Goal: Task Accomplishment & Management: Use online tool/utility

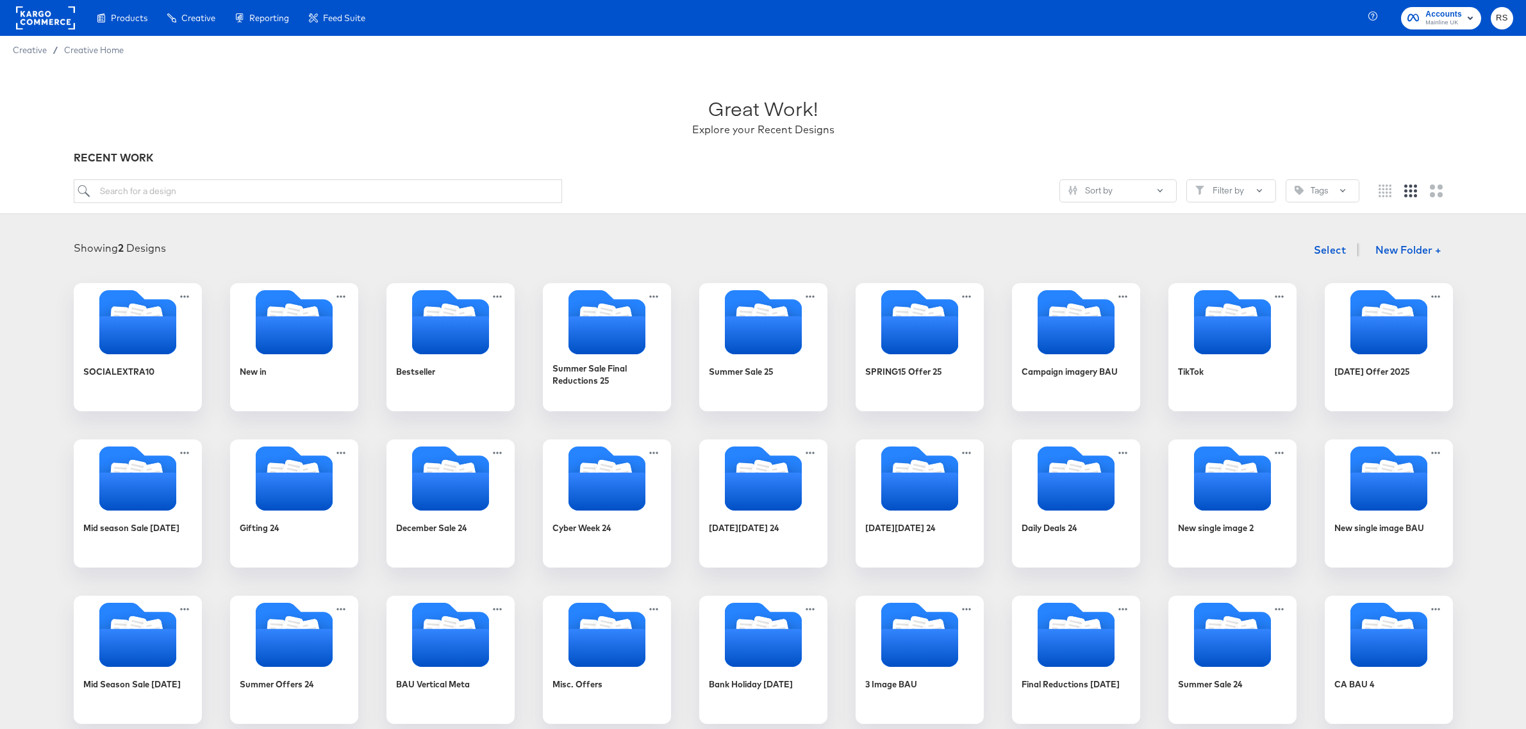
scroll to position [994, 0]
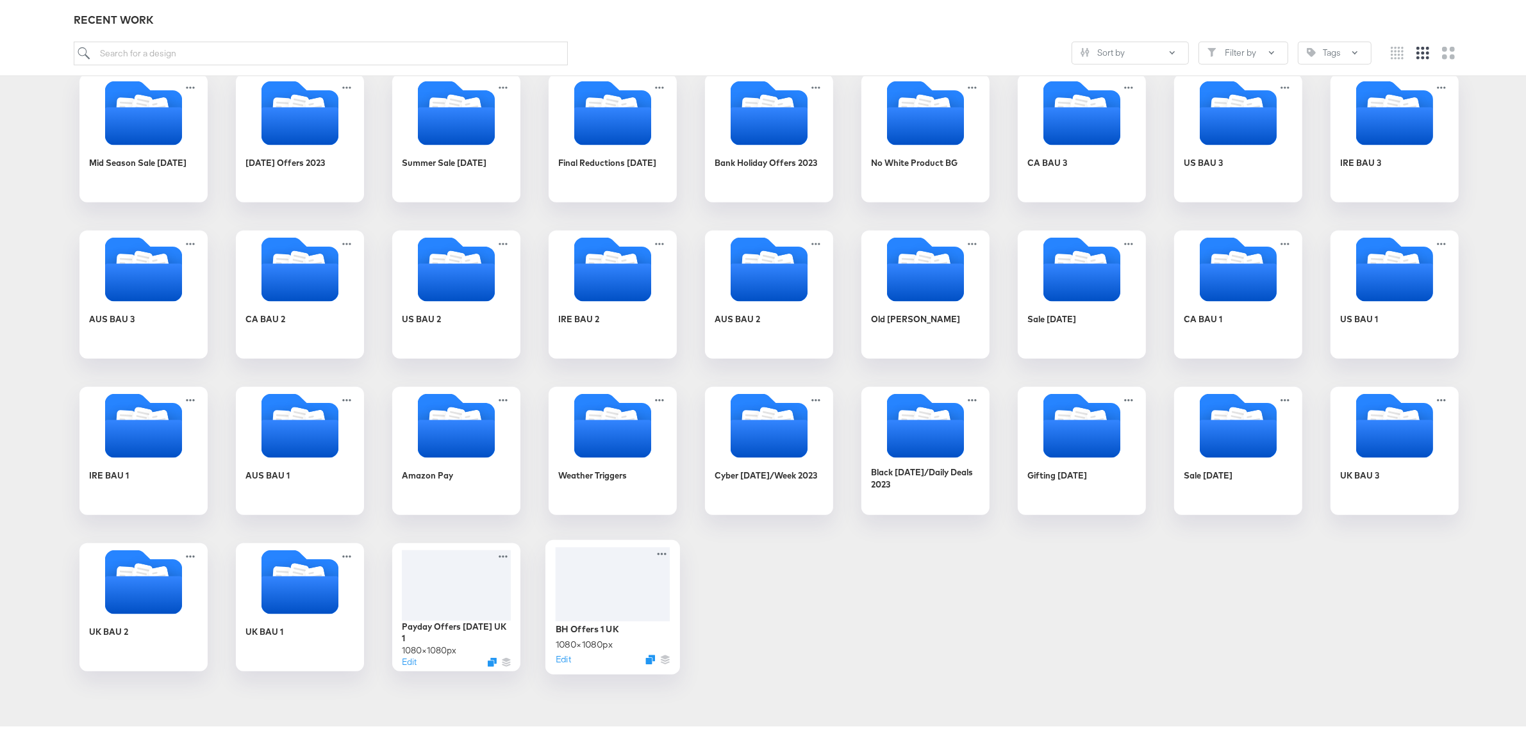
click at [586, 584] on div at bounding box center [613, 581] width 115 height 74
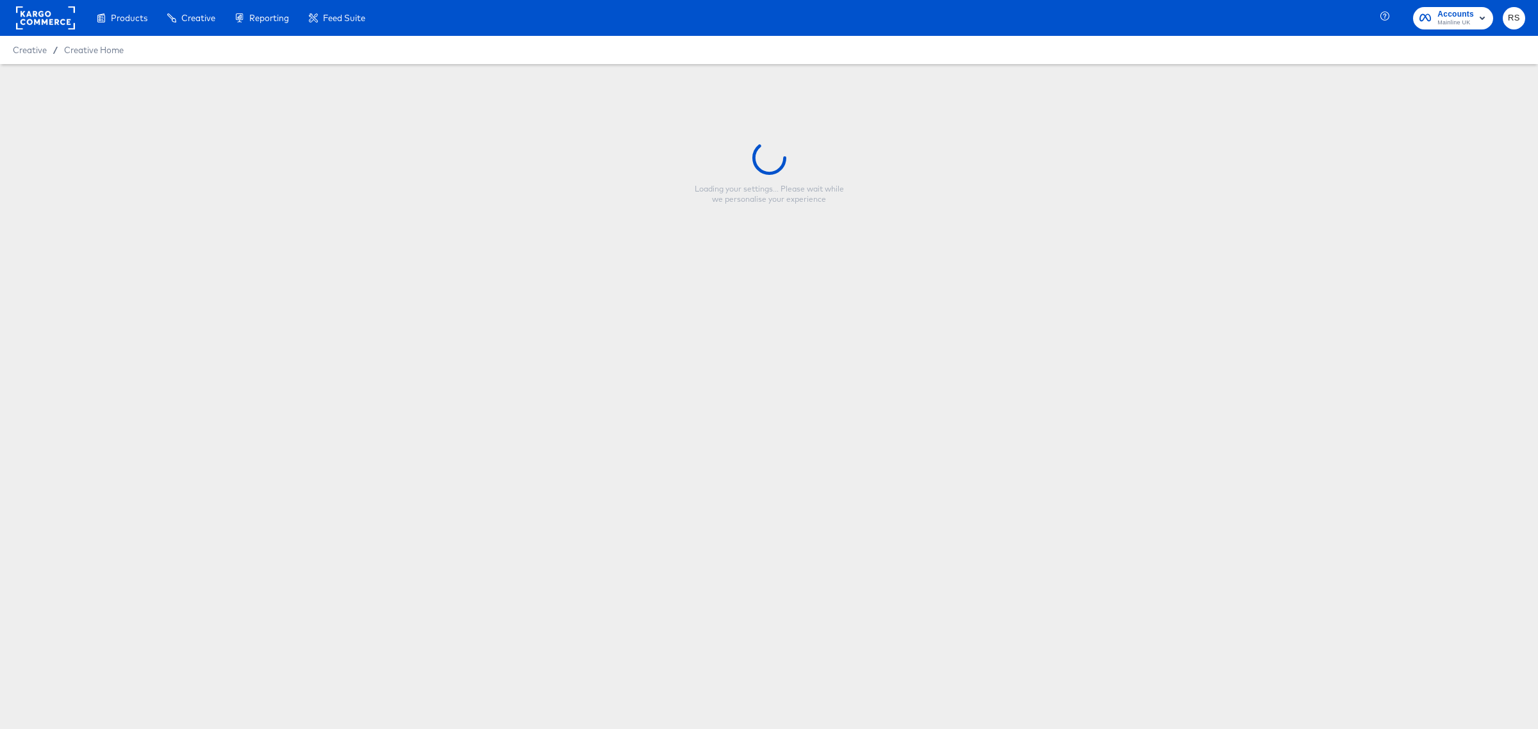
type input "BH Offers 1 UK"
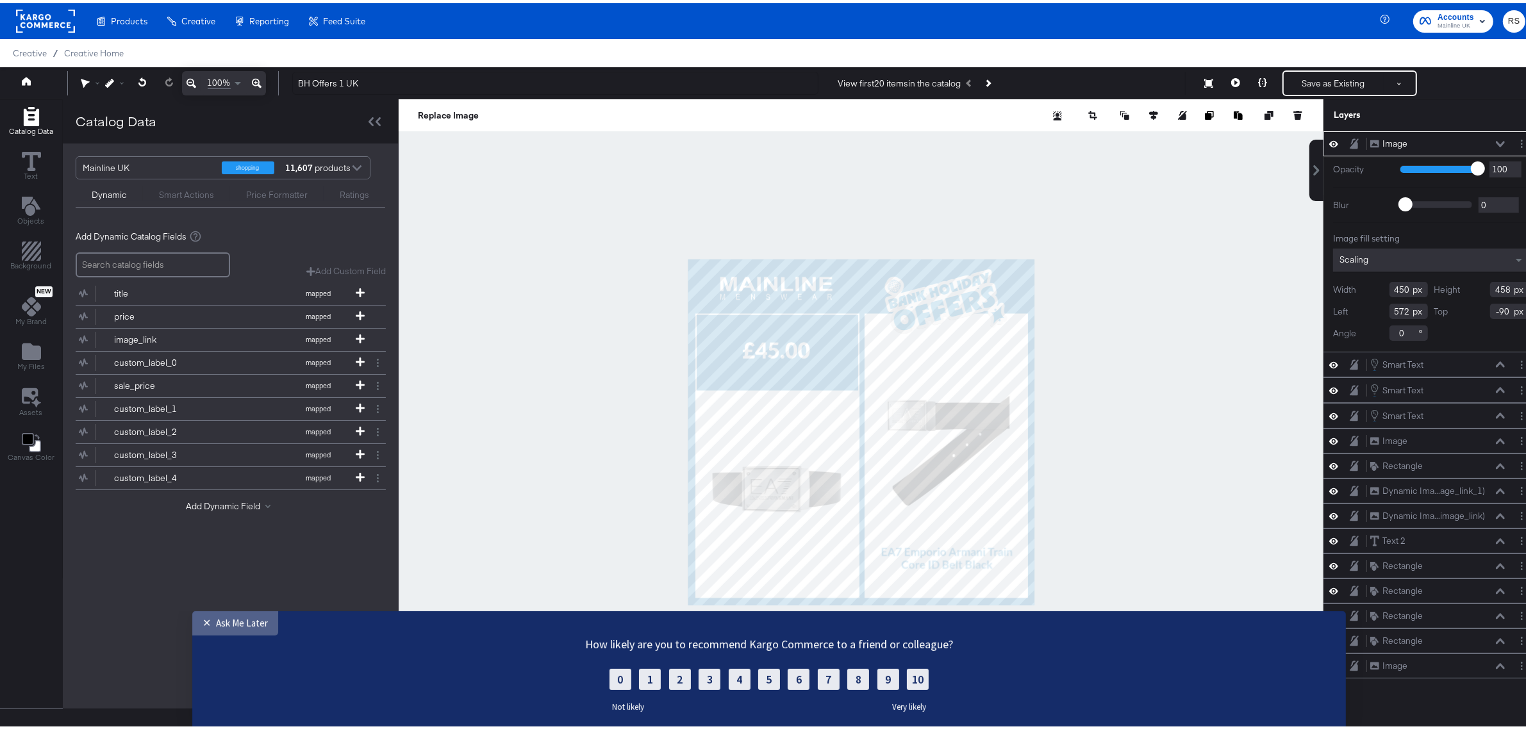
click at [248, 614] on link "✕ Ask Me Later" at bounding box center [235, 623] width 86 height 24
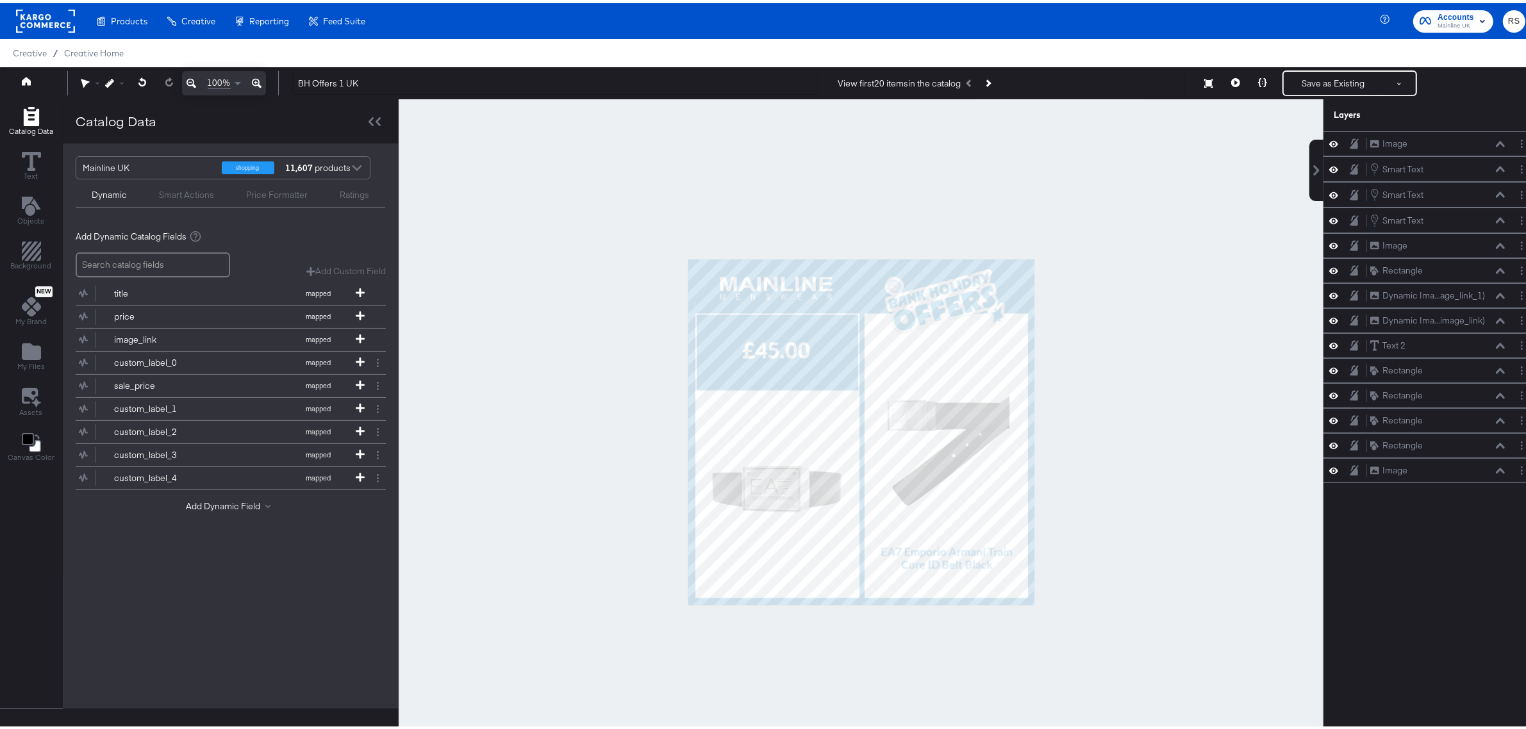
click at [1110, 161] on div at bounding box center [861, 429] width 925 height 666
click at [987, 75] on button "Next Product" at bounding box center [987, 80] width 18 height 23
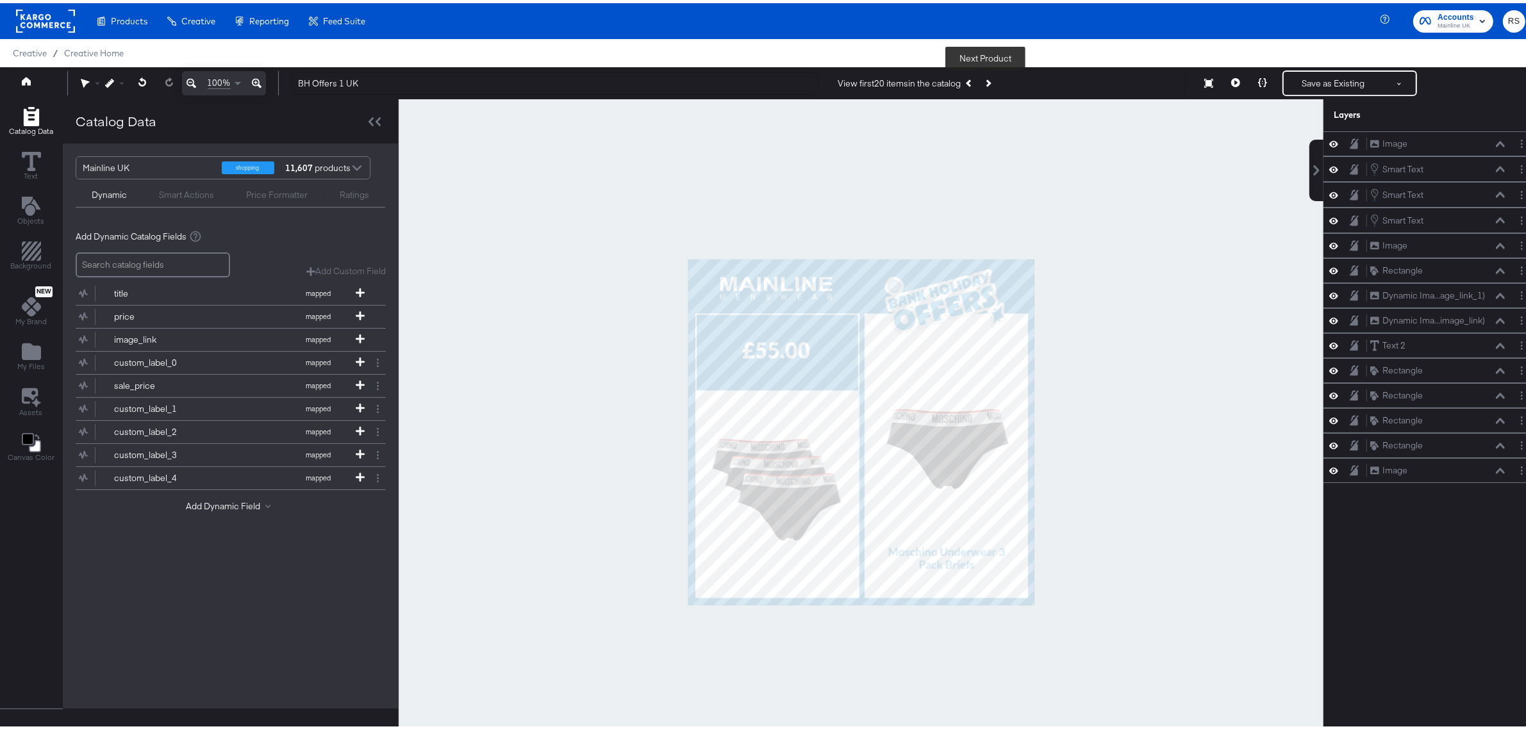
click at [987, 75] on button "Next Product" at bounding box center [987, 80] width 18 height 23
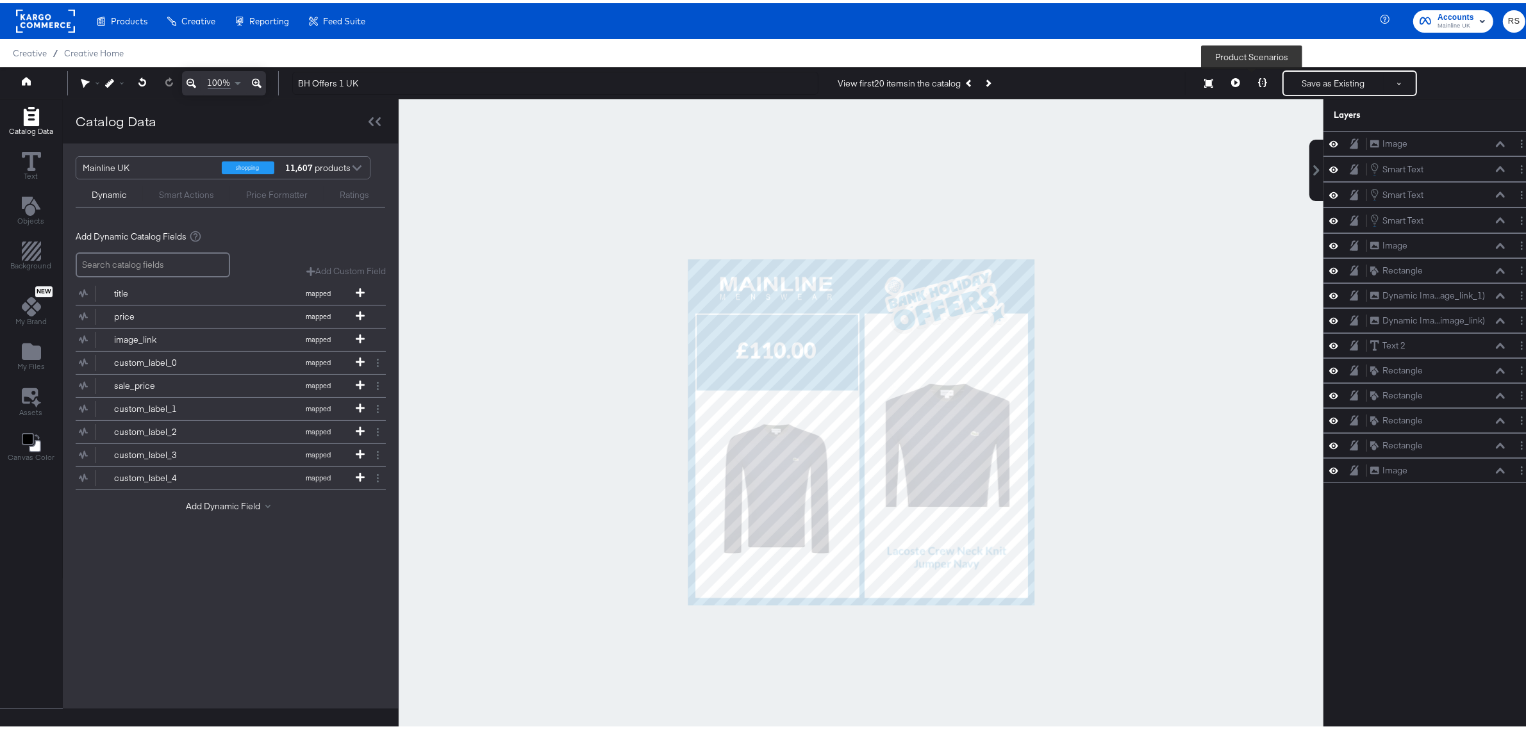
click at [1249, 82] on button at bounding box center [1262, 80] width 27 height 26
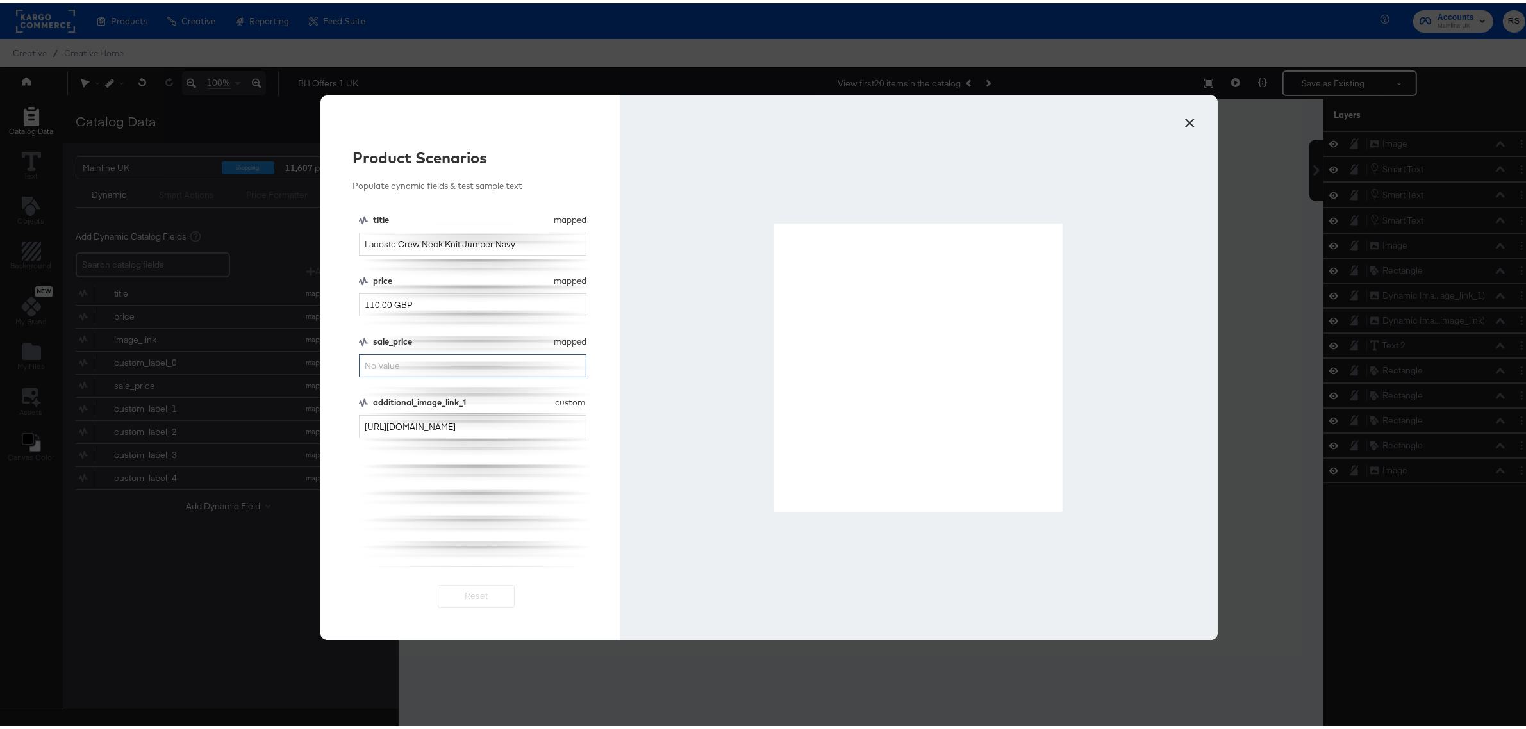
click at [410, 365] on input "sale_price" at bounding box center [472, 363] width 227 height 24
type input "100"
click at [1179, 122] on button "×" at bounding box center [1189, 116] width 23 height 23
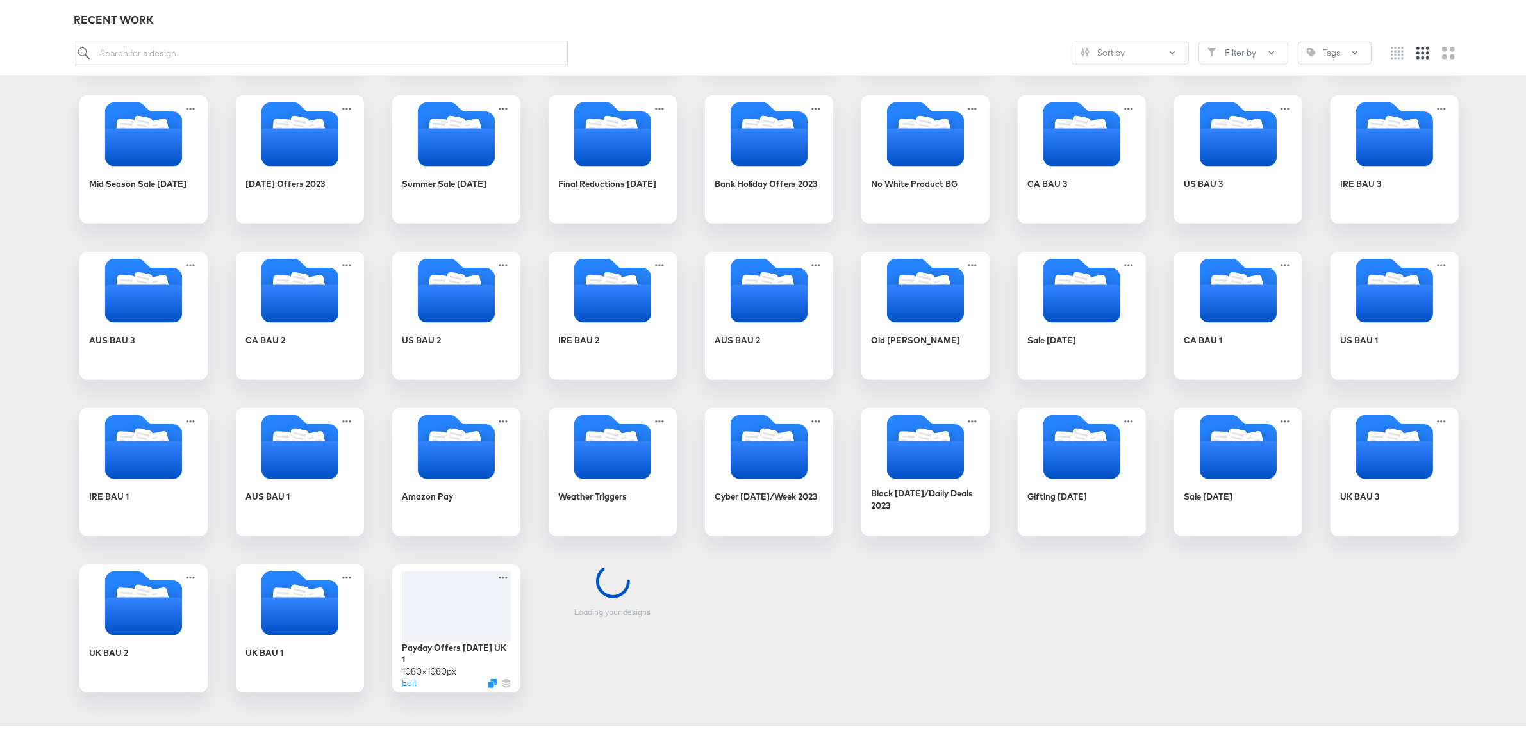
scroll to position [994, 0]
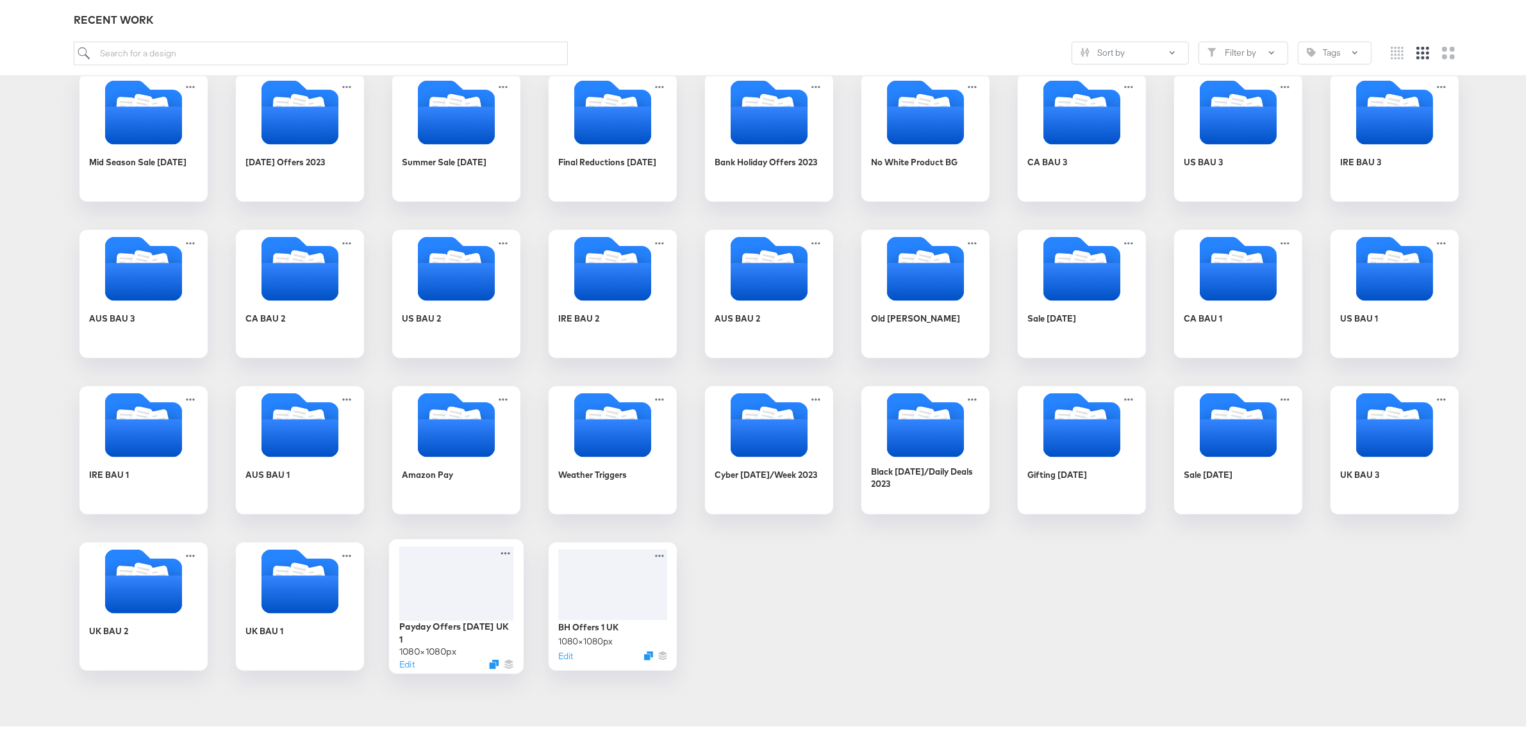
click at [434, 579] on div at bounding box center [456, 580] width 115 height 74
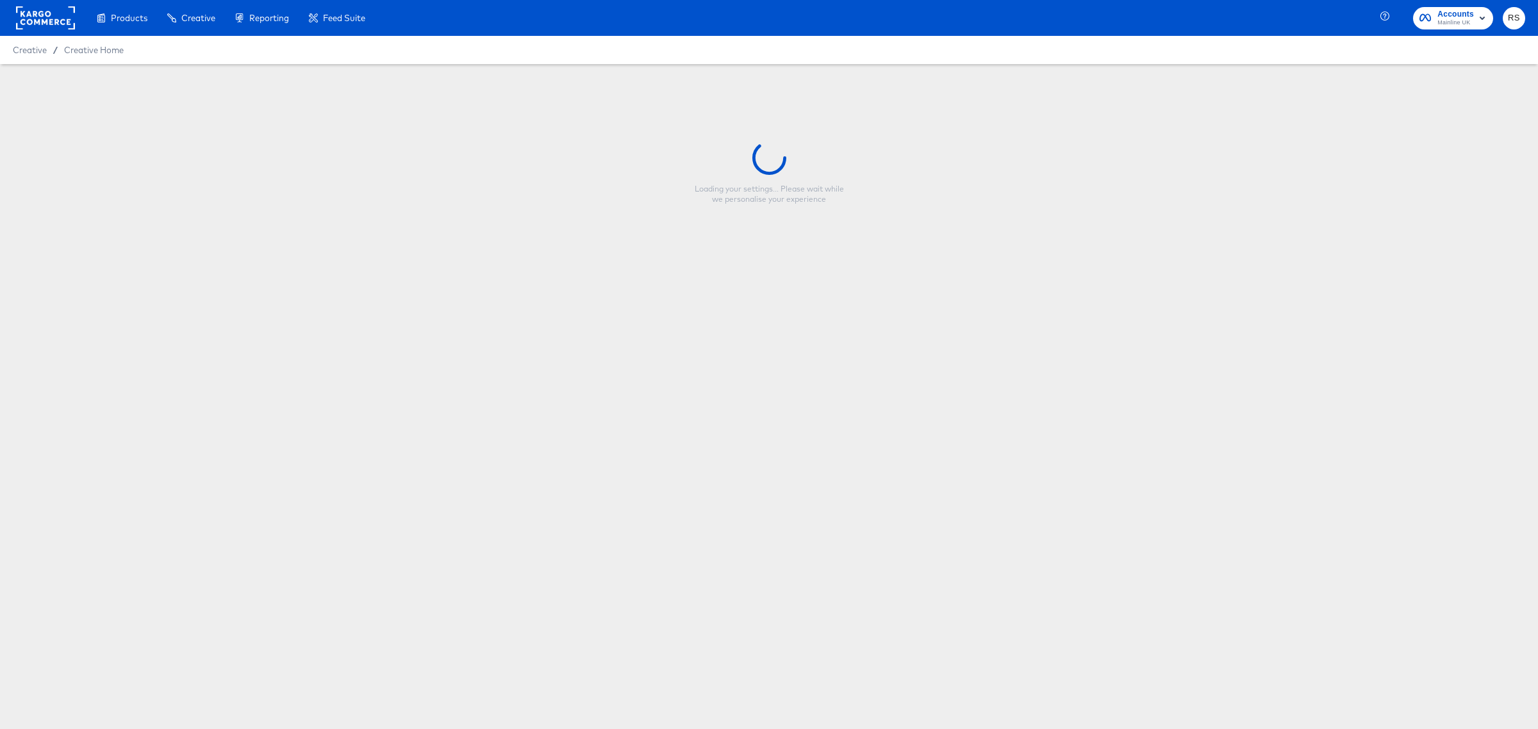
type input "Payday Offers [DATE] UK 1"
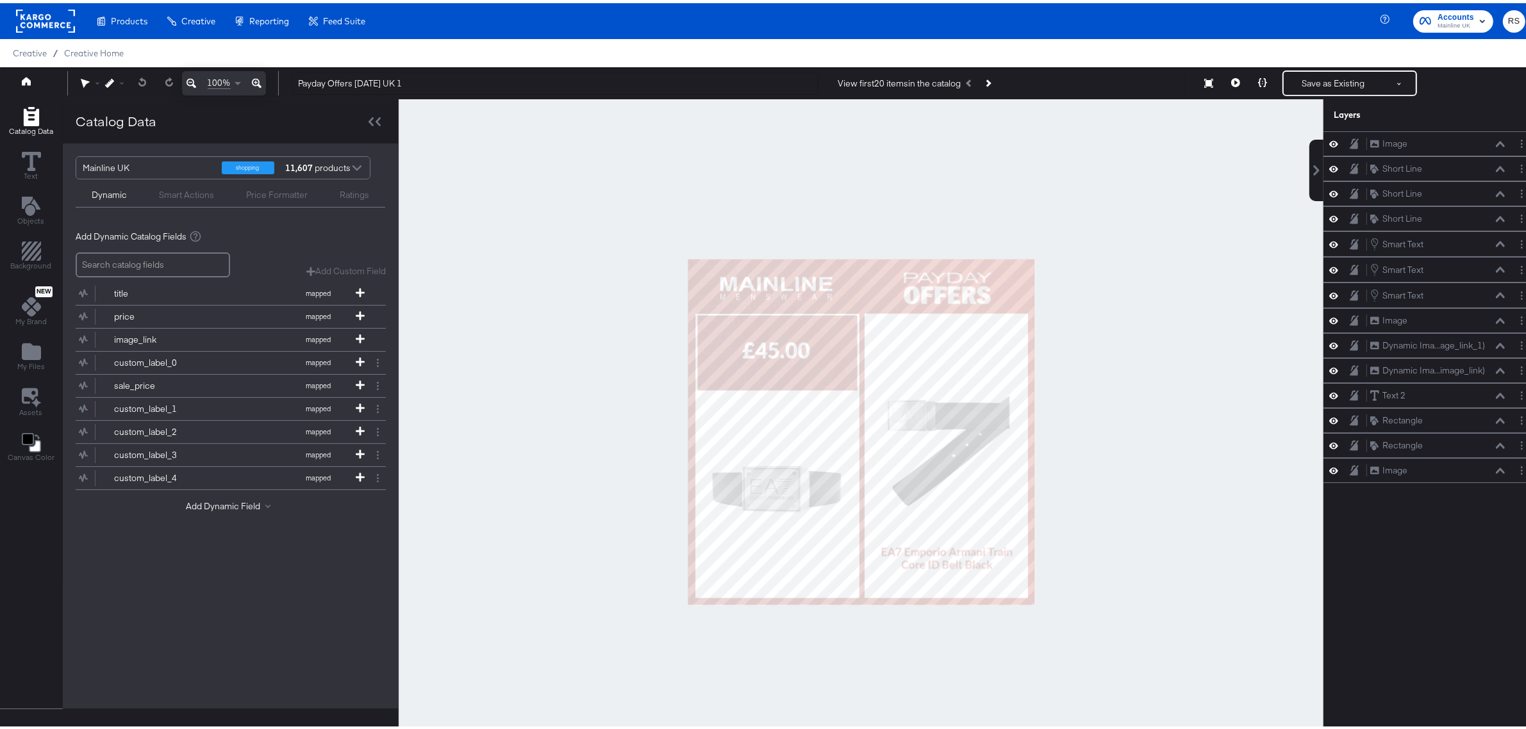
click at [1163, 180] on div at bounding box center [861, 429] width 925 height 666
click at [987, 81] on button "Next Product" at bounding box center [987, 80] width 18 height 23
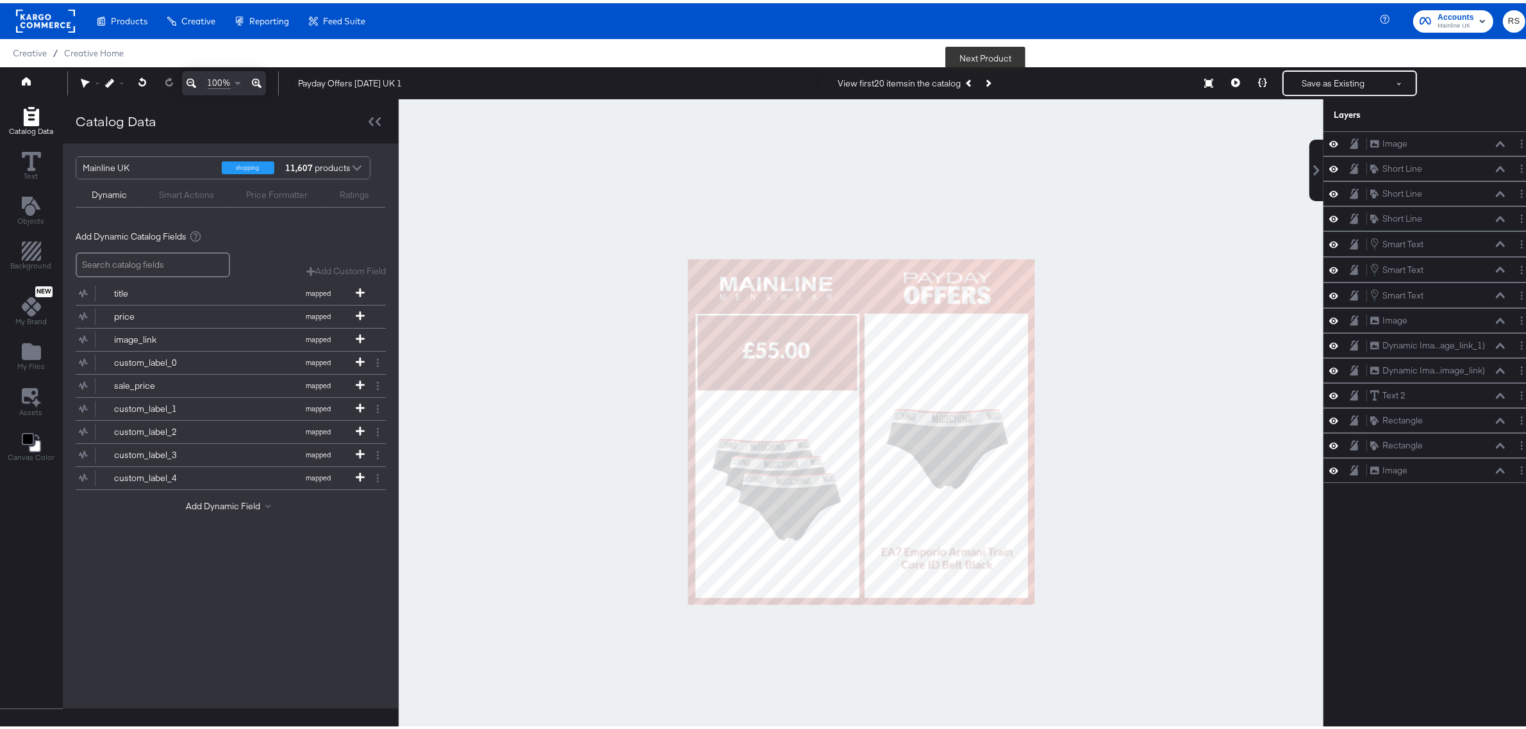
click at [987, 81] on button "Next Product" at bounding box center [987, 80] width 18 height 23
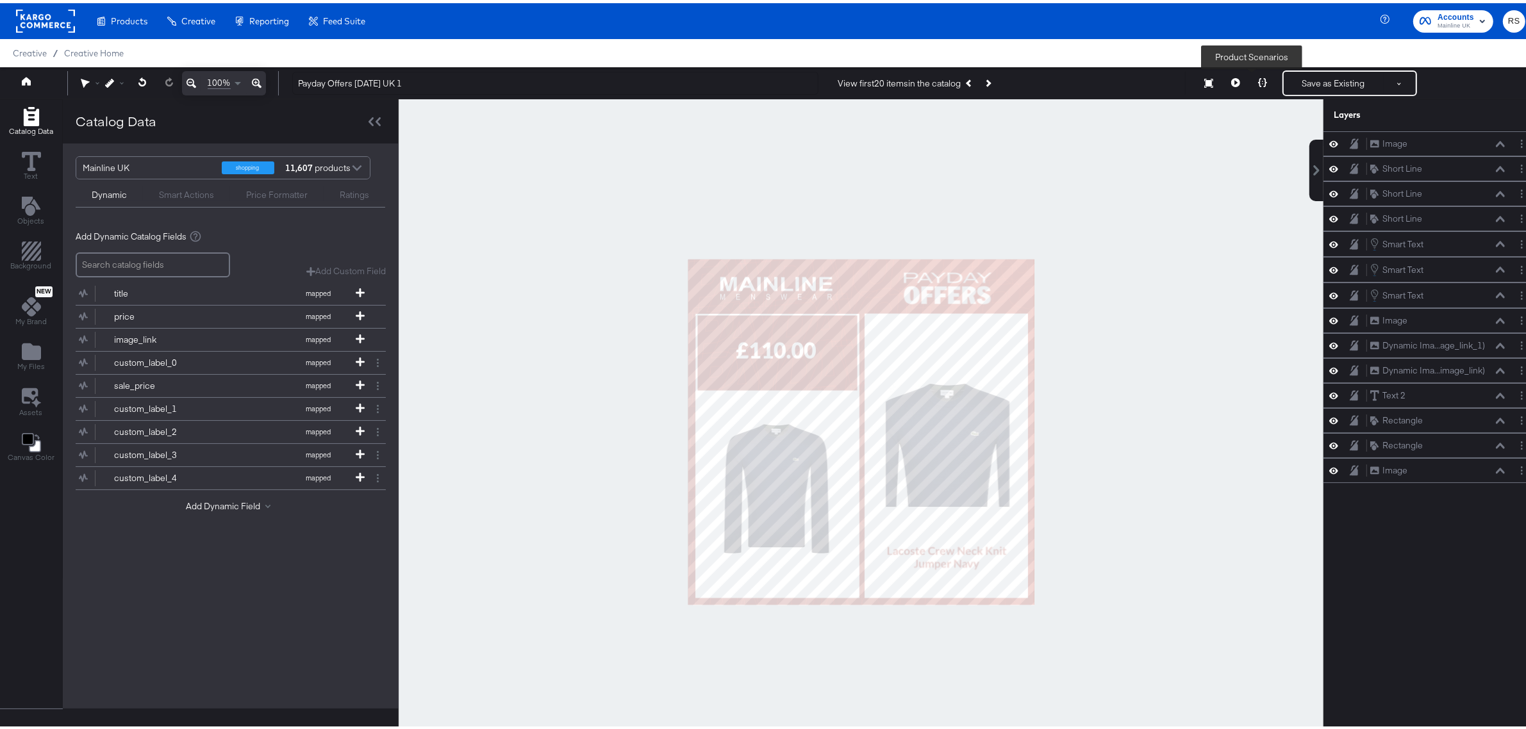
click at [1258, 80] on icon at bounding box center [1262, 79] width 9 height 9
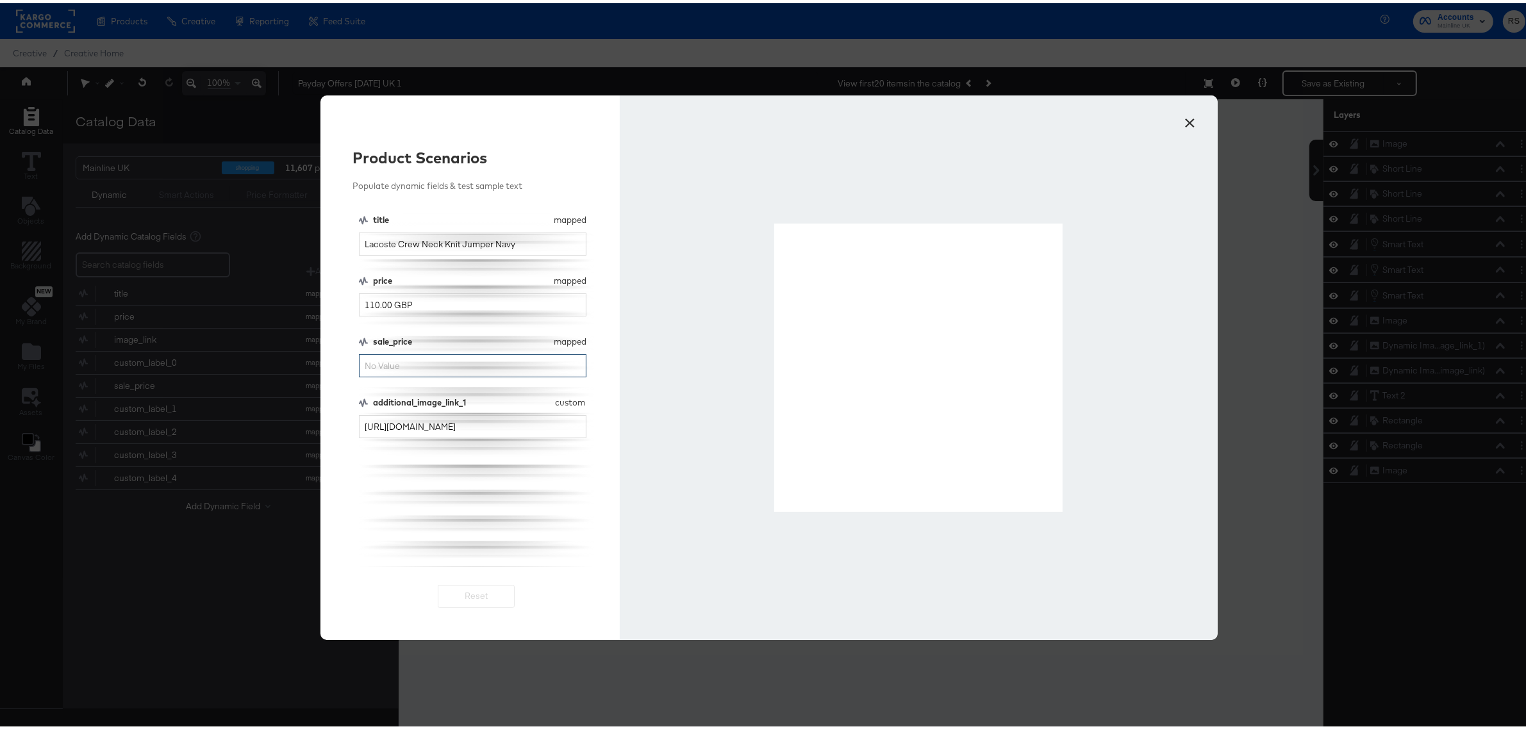
click at [407, 363] on input "sale_price" at bounding box center [472, 363] width 227 height 24
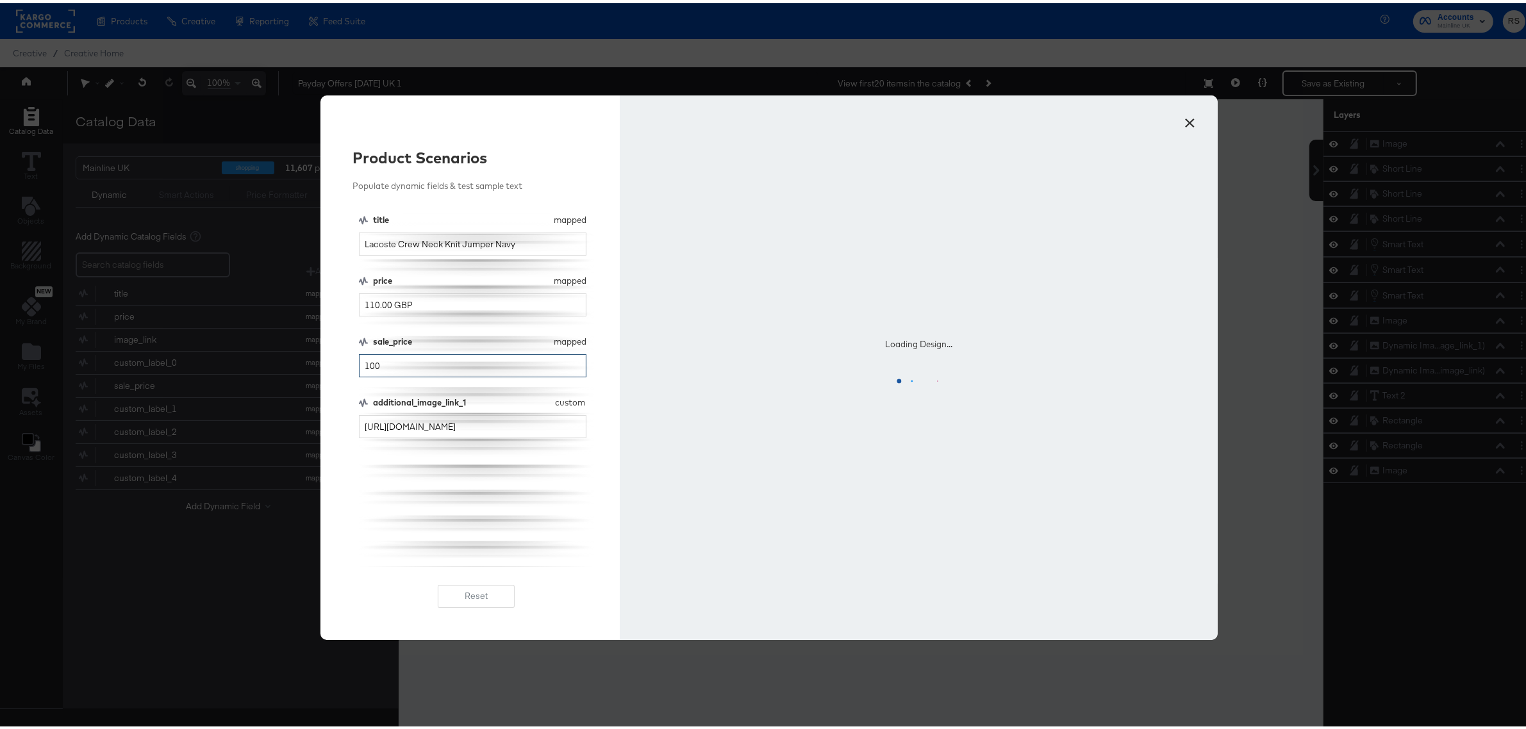
type input "100"
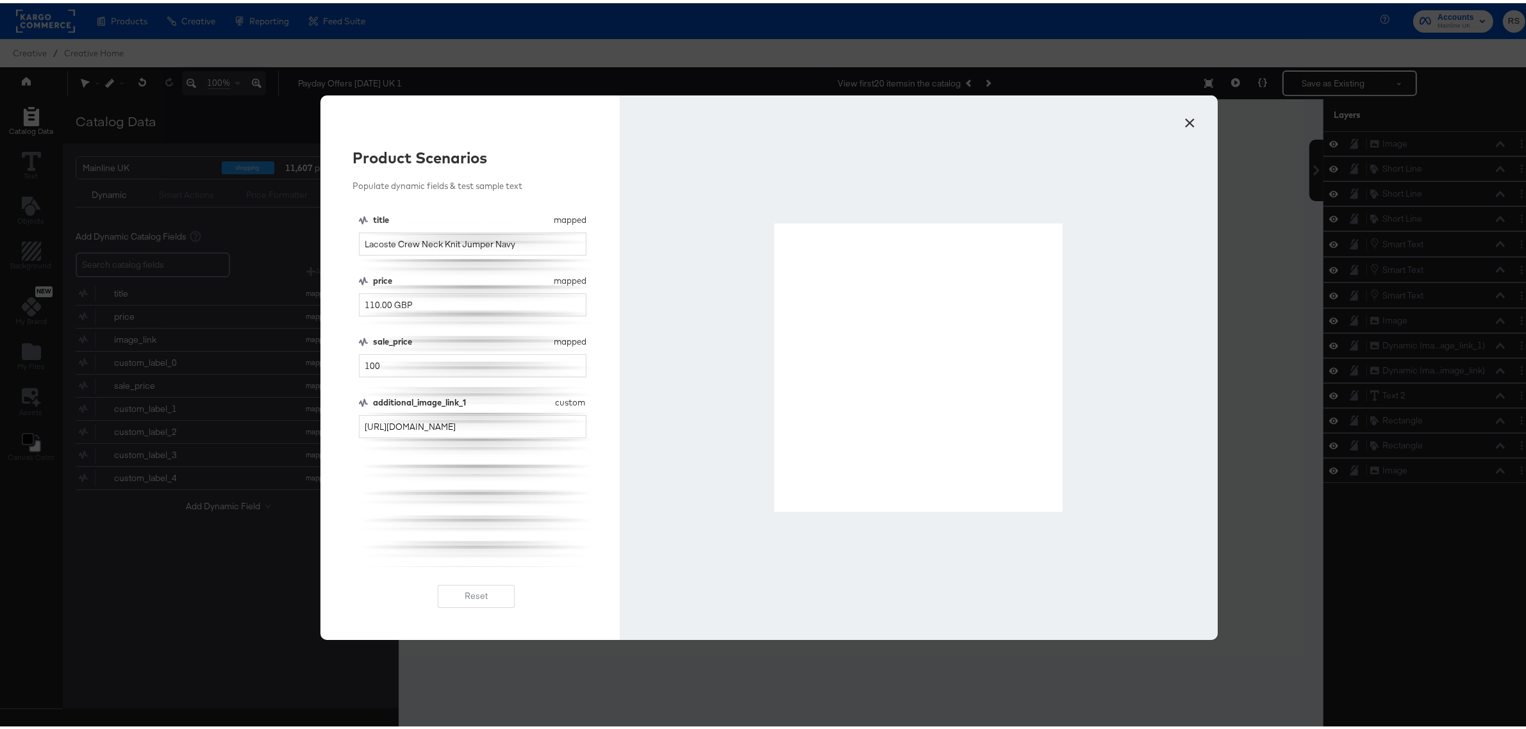
drag, startPoint x: 1187, startPoint y: 117, endPoint x: 1050, endPoint y: 93, distance: 139.8
click at [1187, 117] on button "×" at bounding box center [1189, 116] width 23 height 23
